Goal: Find specific page/section: Find specific page/section

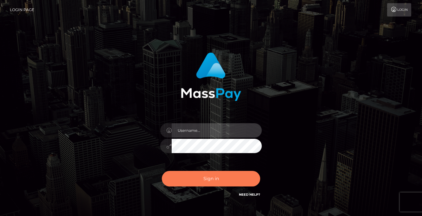
type input "vlad"
click at [191, 177] on button "Sign in" at bounding box center [211, 179] width 98 height 16
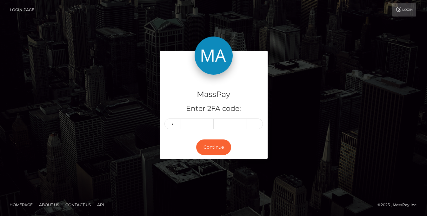
type input "2"
type input "3"
type input "0"
type input "6"
type input "0"
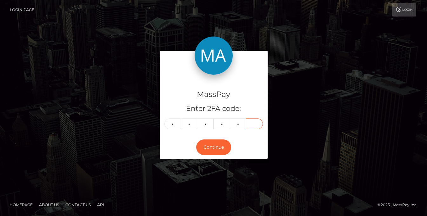
type input "3"
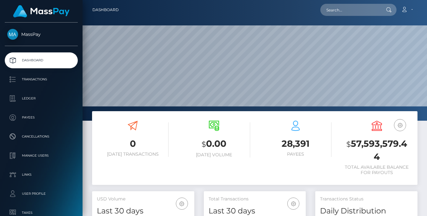
scroll to position [113, 102]
click at [347, 13] on input "text" at bounding box center [350, 10] width 60 height 12
paste input "MSP2062F53BC0A0C32"
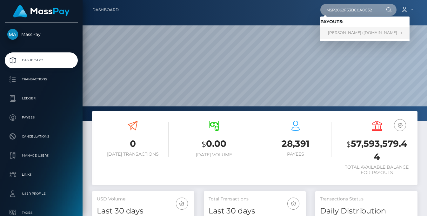
type input "MSP2062F53BC0A0C32"
click at [340, 32] on link "[PERSON_NAME] ([DOMAIN_NAME] - )" at bounding box center [364, 33] width 89 height 12
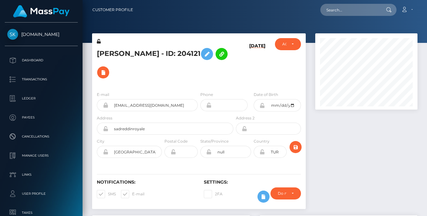
scroll to position [76, 102]
drag, startPoint x: 214, startPoint y: 75, endPoint x: 228, endPoint y: 77, distance: 14.1
click at [214, 75] on h5 "Sadreddin Acar - ID: 204121" at bounding box center [163, 63] width 133 height 37
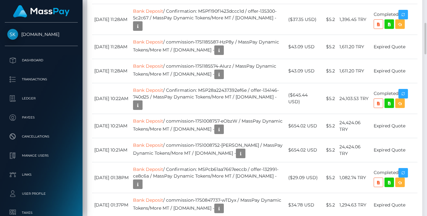
scroll to position [666, 0]
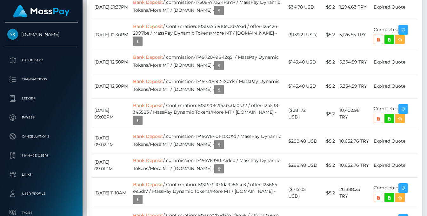
scroll to position [1036, 0]
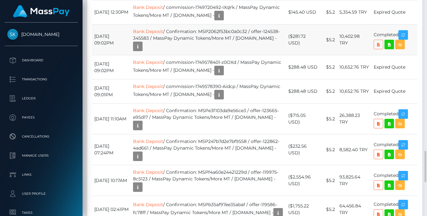
click at [379, 49] on icon at bounding box center [379, 45] width 8 height 8
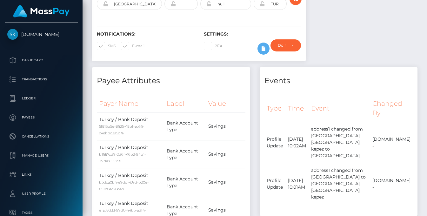
scroll to position [0, 0]
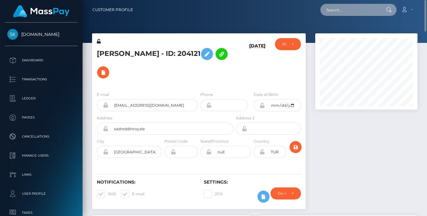
click at [358, 8] on input "text" at bounding box center [350, 10] width 60 height 12
paste input "MSP71A14AB068E50D8"
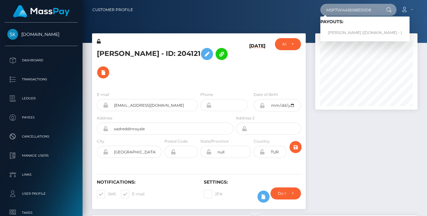
type input "MSP71A14AB068E50D8"
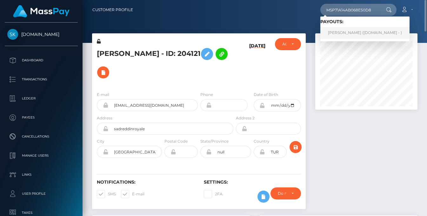
click at [356, 32] on link "Nejmettin koylu (Skin.Land - )" at bounding box center [364, 33] width 89 height 12
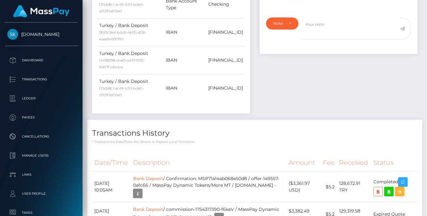
scroll to position [474, 0]
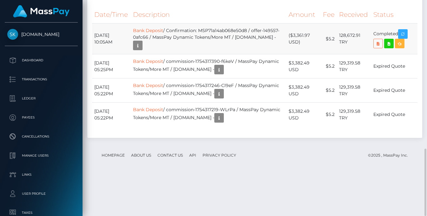
click at [380, 48] on icon at bounding box center [378, 44] width 8 height 8
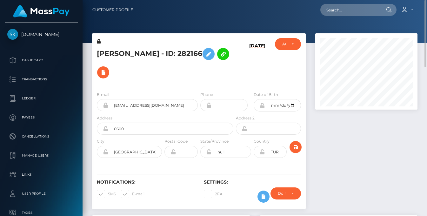
scroll to position [74, 0]
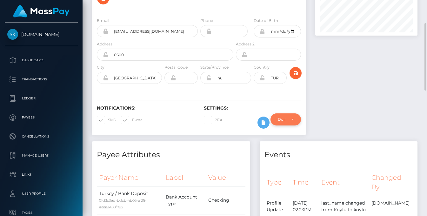
click at [295, 119] on div "Do not require" at bounding box center [286, 119] width 30 height 12
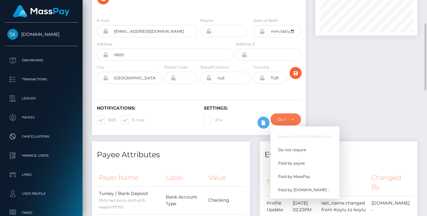
click at [323, 94] on div at bounding box center [367, 50] width 112 height 182
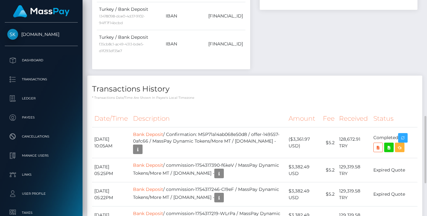
scroll to position [148, 0]
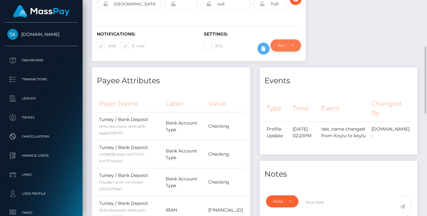
click at [294, 43] on div "Do not require" at bounding box center [286, 45] width 30 height 12
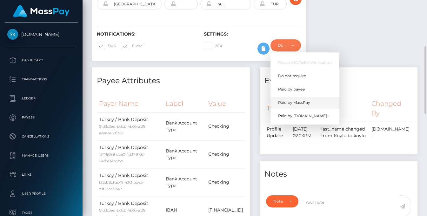
click at [296, 102] on span "Paid by MassPay" at bounding box center [294, 103] width 32 height 6
select select "2"
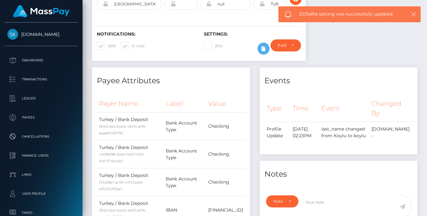
click at [414, 13] on icon "button" at bounding box center [414, 14] width 6 height 6
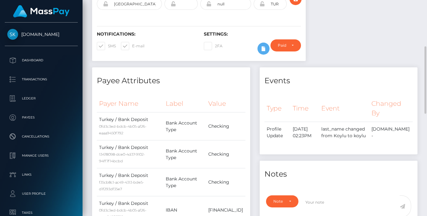
scroll to position [0, 0]
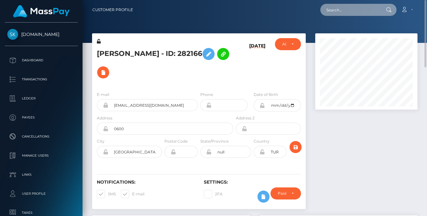
click at [345, 14] on input "text" at bounding box center [350, 10] width 60 height 12
paste input "MSP2062F53BC0A0C32"
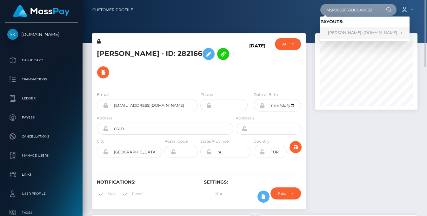
type input "MSP2062F53BC0A0C32"
click at [345, 31] on link "Sadreddin Acar (Skin.Land - )" at bounding box center [364, 33] width 89 height 12
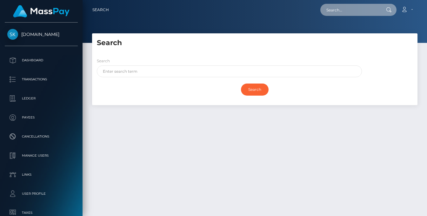
click at [329, 15] on input "text" at bounding box center [350, 10] width 60 height 12
click at [335, 12] on input "text" at bounding box center [350, 10] width 60 height 12
paste input "MSP2062F53BC0A0C32"
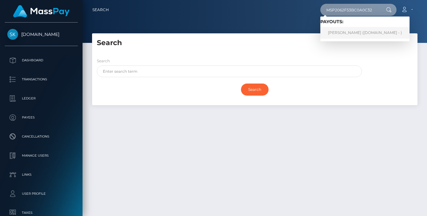
type input "MSP2062F53BC0A0C32"
click at [342, 34] on link "Sadreddin Acar (Skin.Land - )" at bounding box center [364, 33] width 89 height 12
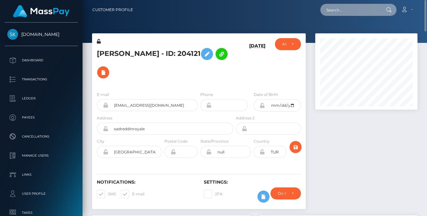
click at [331, 6] on input "text" at bounding box center [350, 10] width 60 height 12
paste input "MSPFB2859CF78F0395"
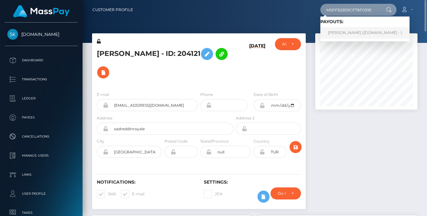
type input "MSPFB2859CF78F0395"
click at [341, 33] on link "muhammed senem (Skin.Land - )" at bounding box center [364, 33] width 89 height 12
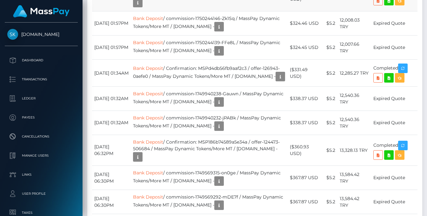
scroll to position [489, 0]
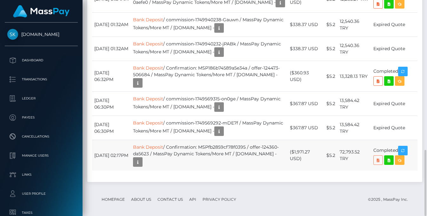
click at [378, 157] on icon at bounding box center [378, 160] width 8 height 8
